Goal: Navigation & Orientation: Understand site structure

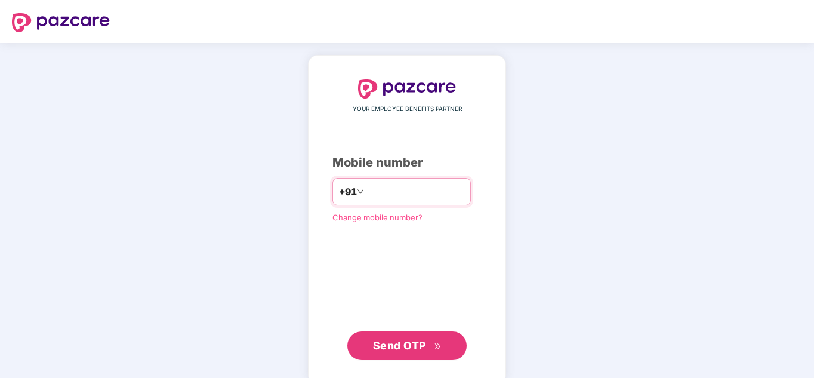
drag, startPoint x: 0, startPoint y: 0, endPoint x: 368, endPoint y: 186, distance: 412.5
click at [368, 186] on input "number" at bounding box center [415, 191] width 98 height 19
type input "**********"
click at [418, 351] on span "Send OTP" at bounding box center [407, 345] width 69 height 17
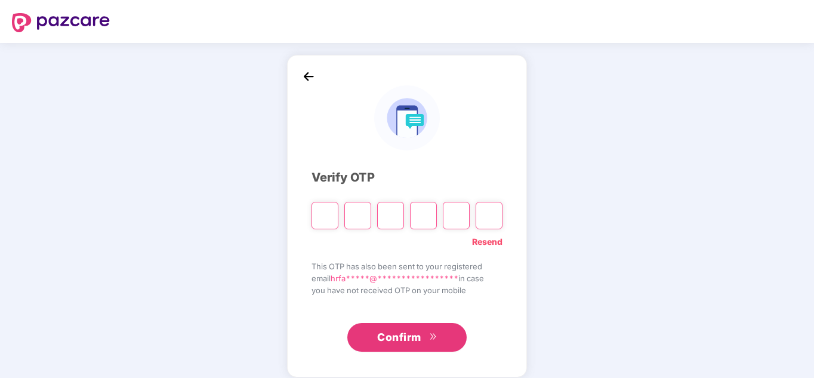
type input "*"
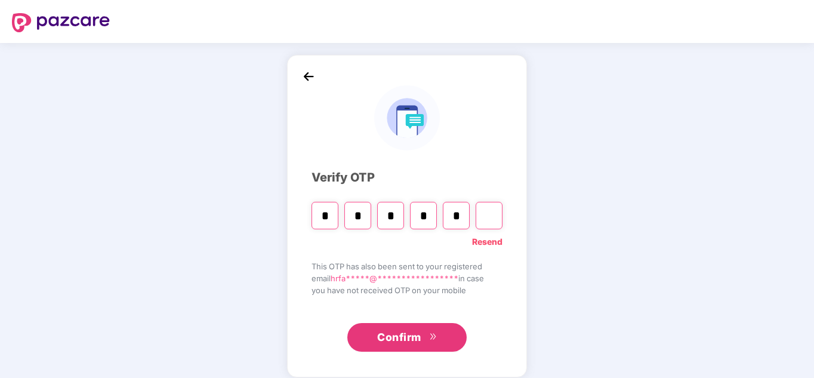
type input "*"
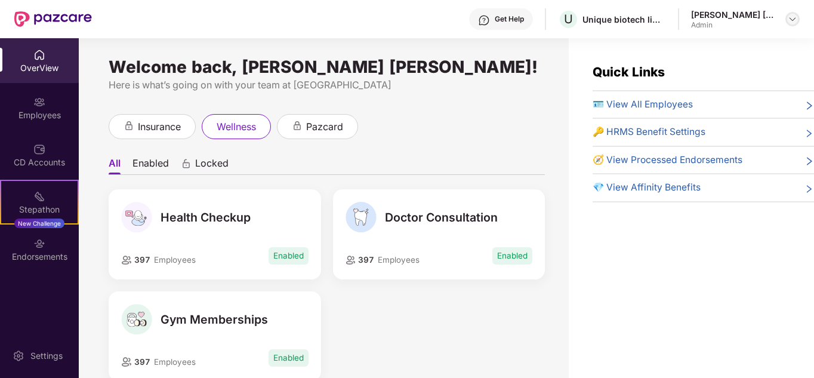
click at [796, 20] on img at bounding box center [793, 19] width 10 height 10
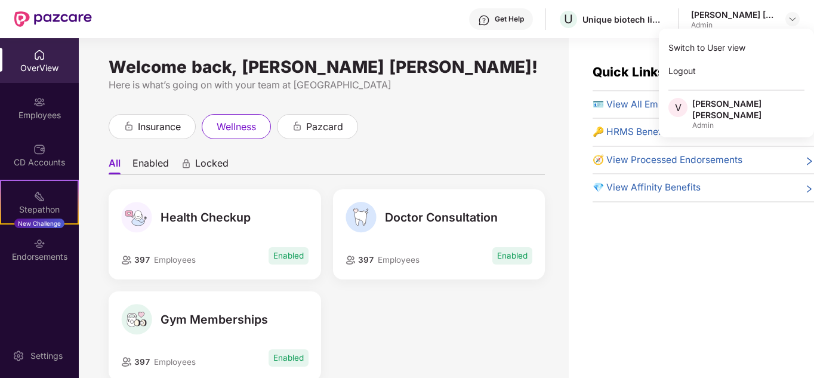
click at [468, 91] on div "Here is what’s going on with your team at [GEOGRAPHIC_DATA]" at bounding box center [327, 85] width 436 height 15
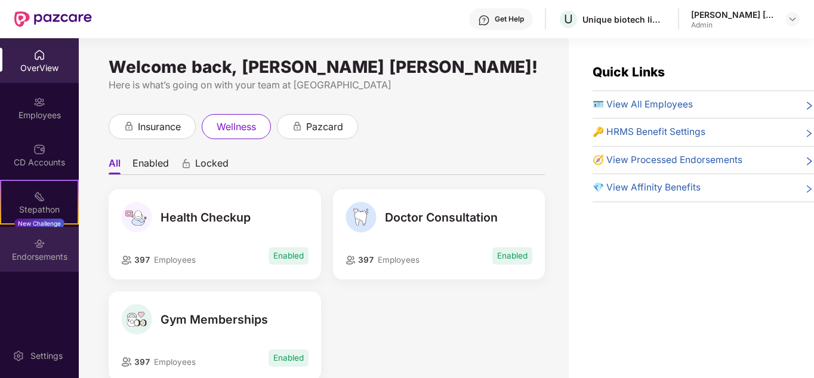
scroll to position [38, 0]
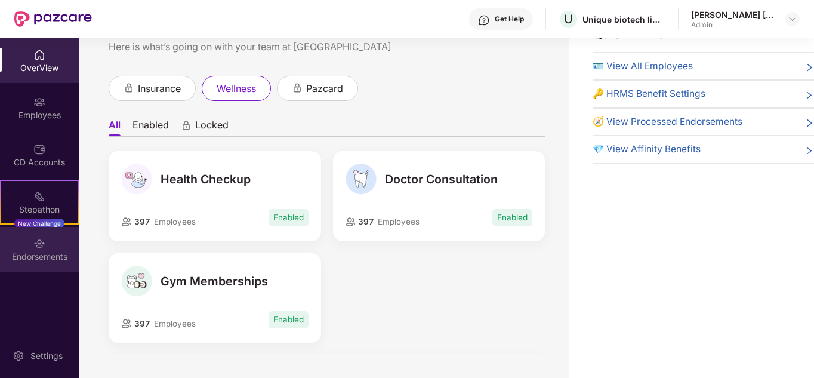
click at [58, 253] on div "Endorsements" at bounding box center [39, 257] width 79 height 12
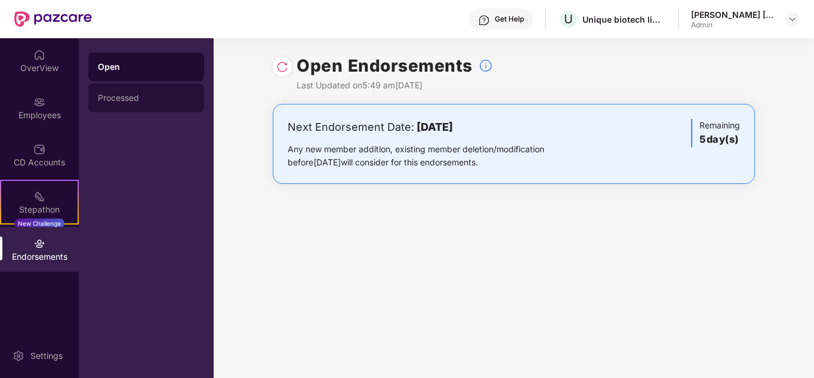
click at [141, 98] on div "Processed" at bounding box center [146, 98] width 97 height 10
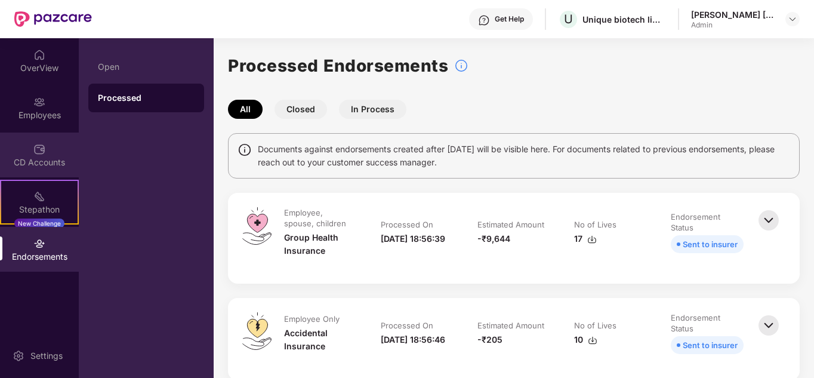
click at [44, 161] on div "CD Accounts" at bounding box center [39, 162] width 79 height 12
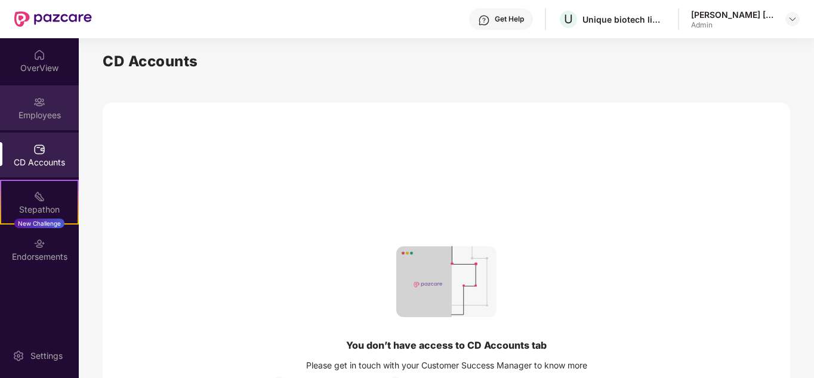
click at [50, 110] on div "Employees" at bounding box center [39, 115] width 79 height 12
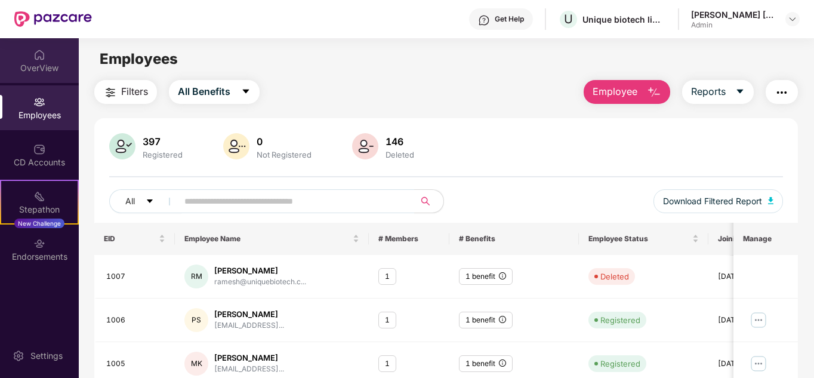
click at [47, 70] on div "OverView" at bounding box center [39, 68] width 79 height 12
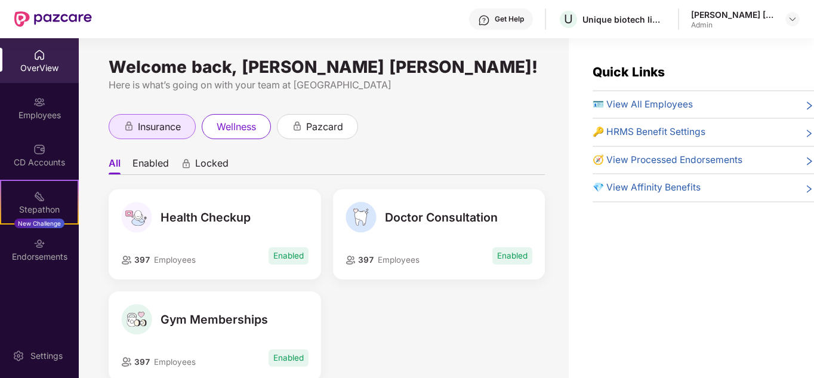
click at [155, 122] on span "insurance" at bounding box center [159, 126] width 43 height 15
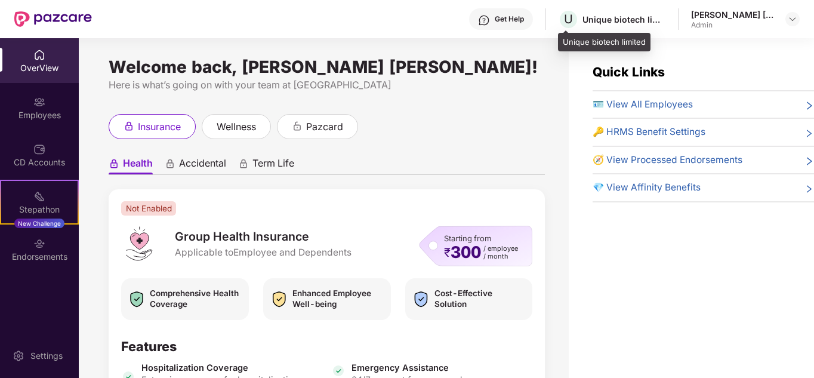
click at [640, 26] on div "U Unique biotech limited" at bounding box center [612, 19] width 108 height 21
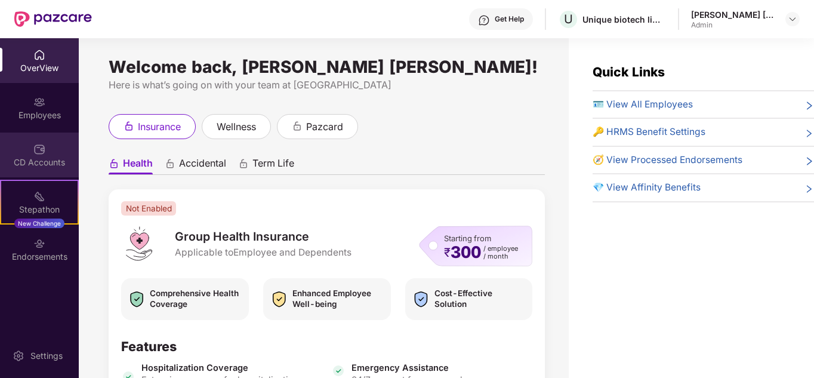
click at [47, 142] on div "CD Accounts" at bounding box center [39, 154] width 79 height 45
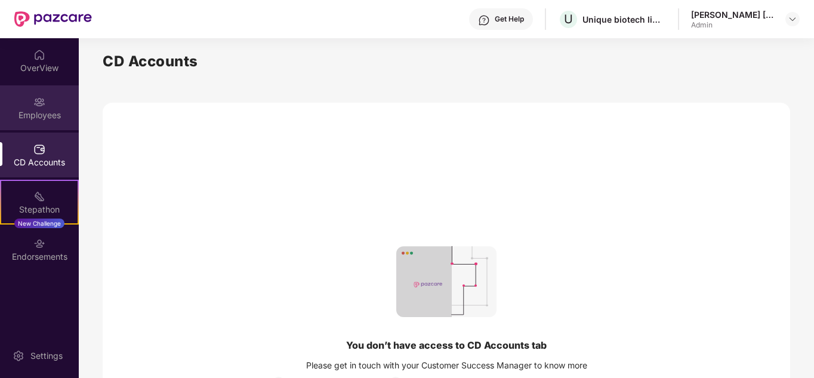
click at [39, 101] on img at bounding box center [39, 102] width 12 height 12
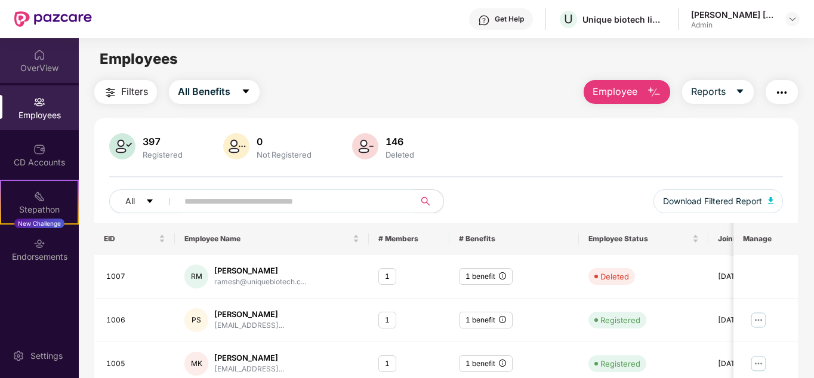
click at [42, 53] on img at bounding box center [39, 55] width 12 height 12
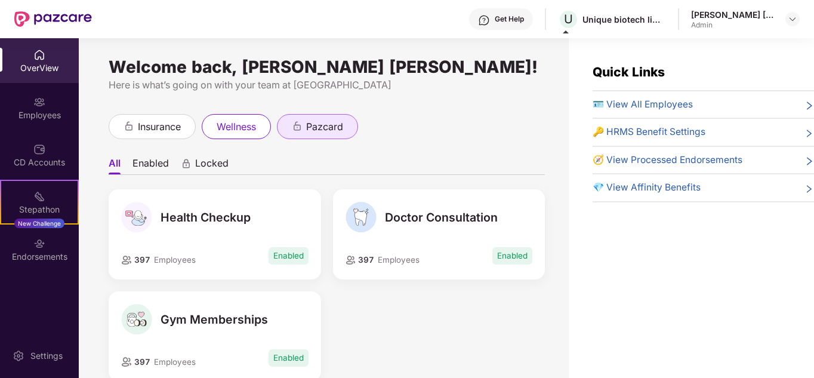
click at [340, 126] on span "pazcard" at bounding box center [324, 126] width 37 height 15
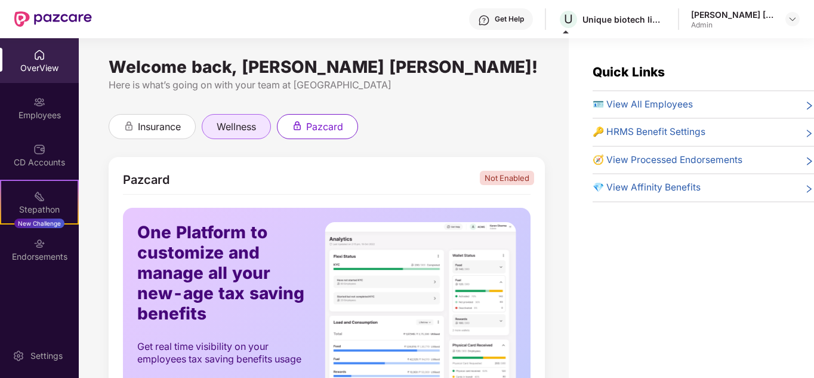
click at [210, 125] on div "wellness" at bounding box center [236, 126] width 69 height 25
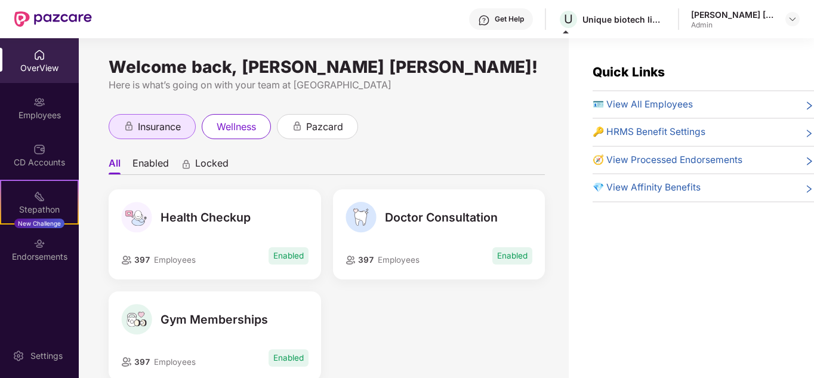
click at [151, 117] on div "insurance" at bounding box center [152, 126] width 87 height 25
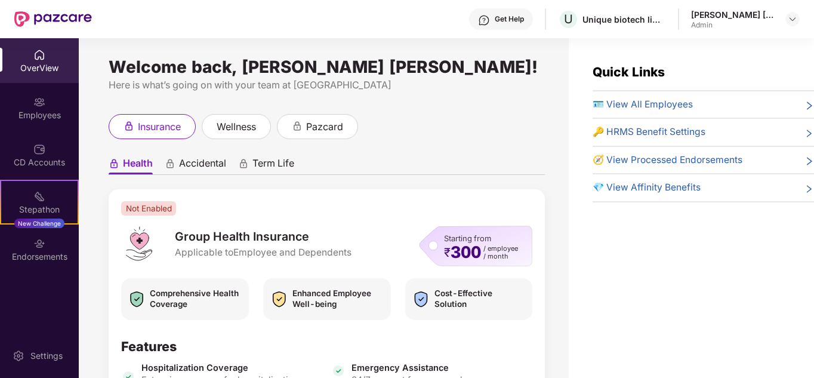
click at [487, 14] on img at bounding box center [484, 20] width 12 height 12
